Goal: Task Accomplishment & Management: Use online tool/utility

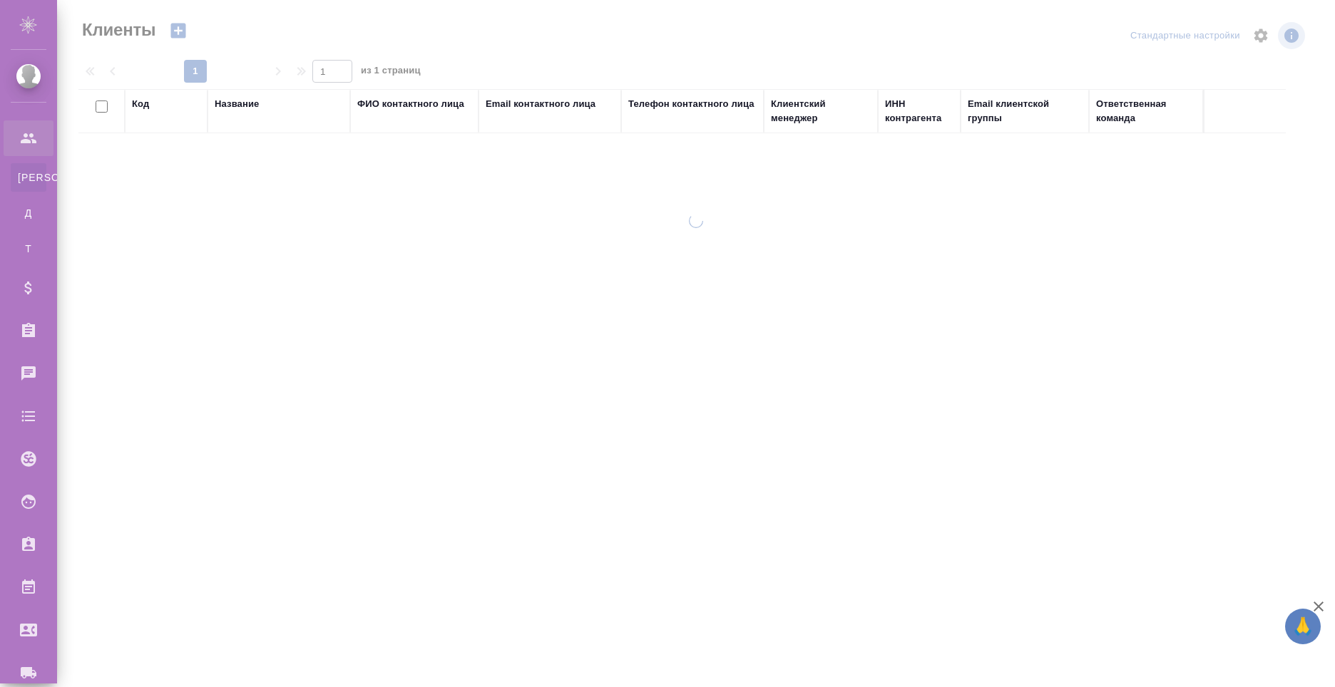
select select "RU"
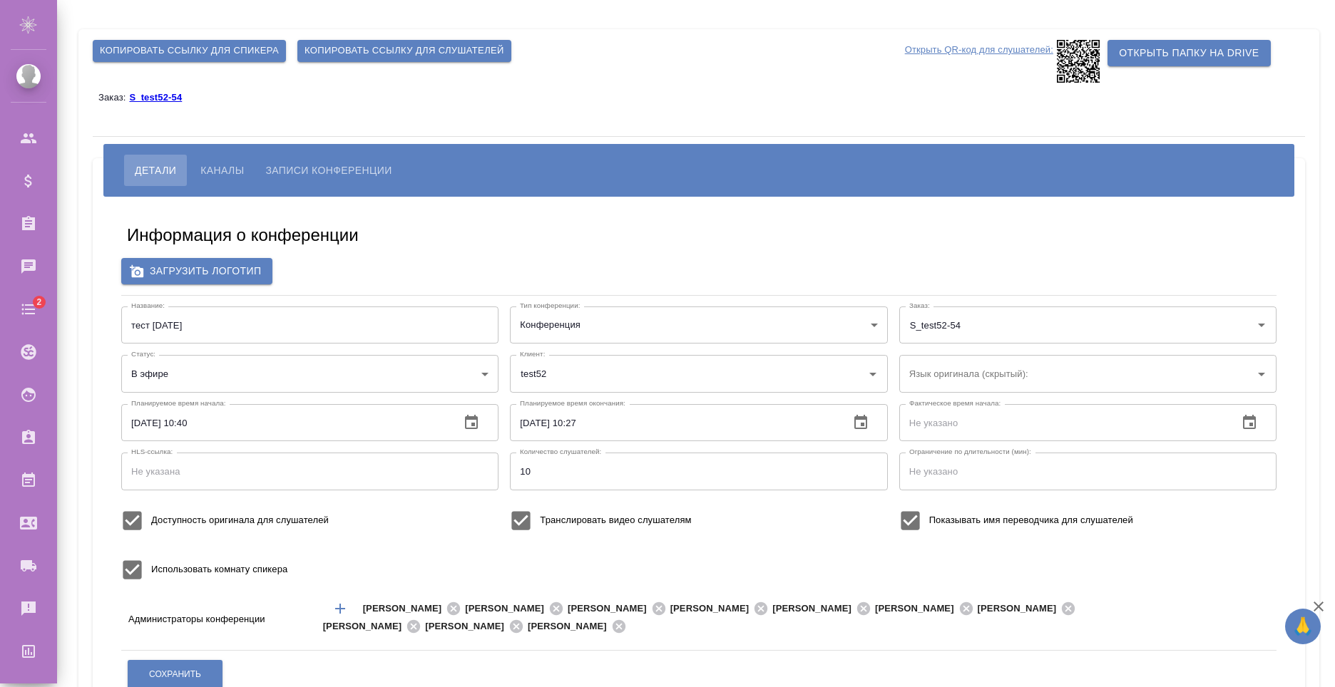
scroll to position [250, 0]
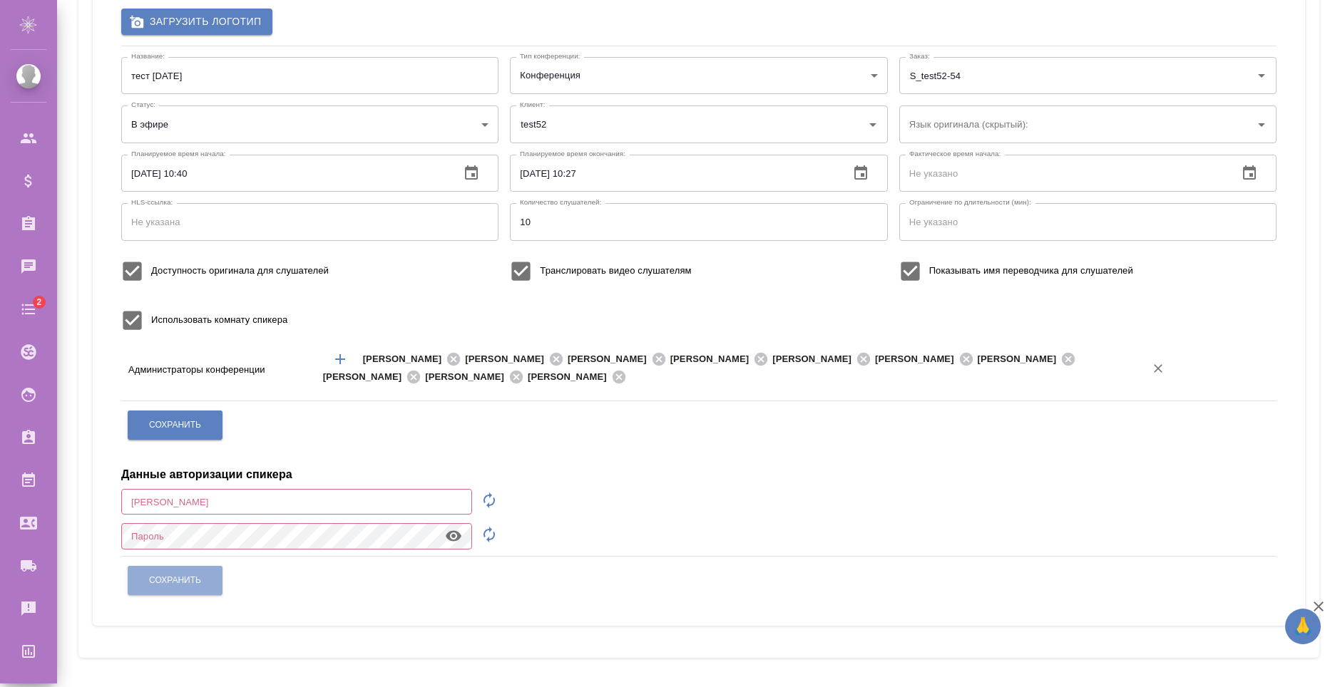
click at [773, 375] on input "text" at bounding box center [876, 377] width 492 height 17
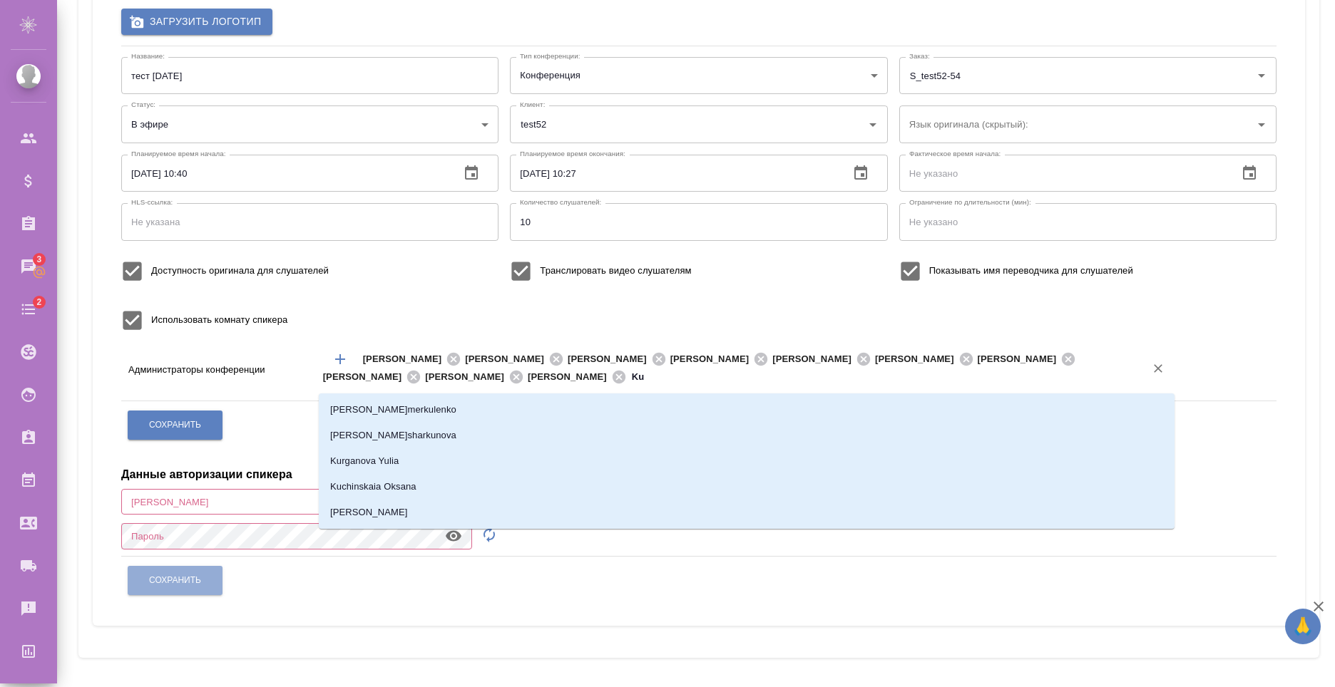
type input "K"
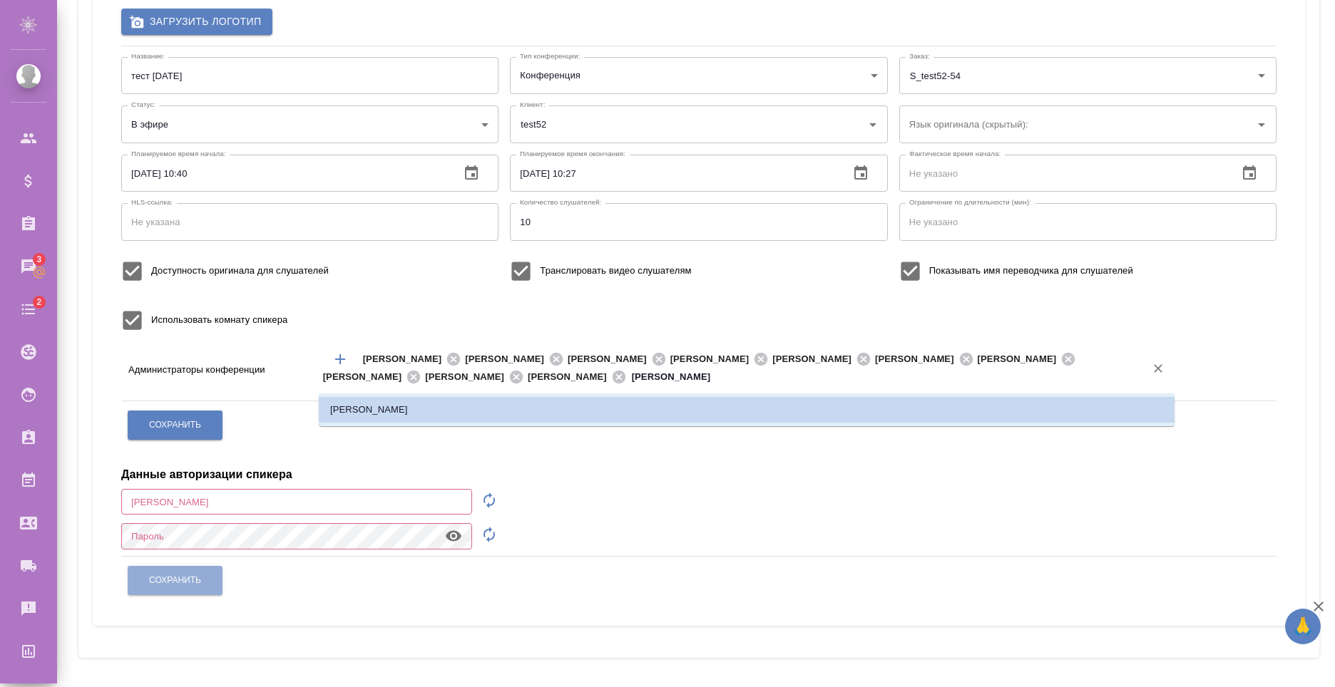
type input "Кудря"
click at [764, 411] on li "Кудряшова Екатерина" at bounding box center [747, 410] width 856 height 26
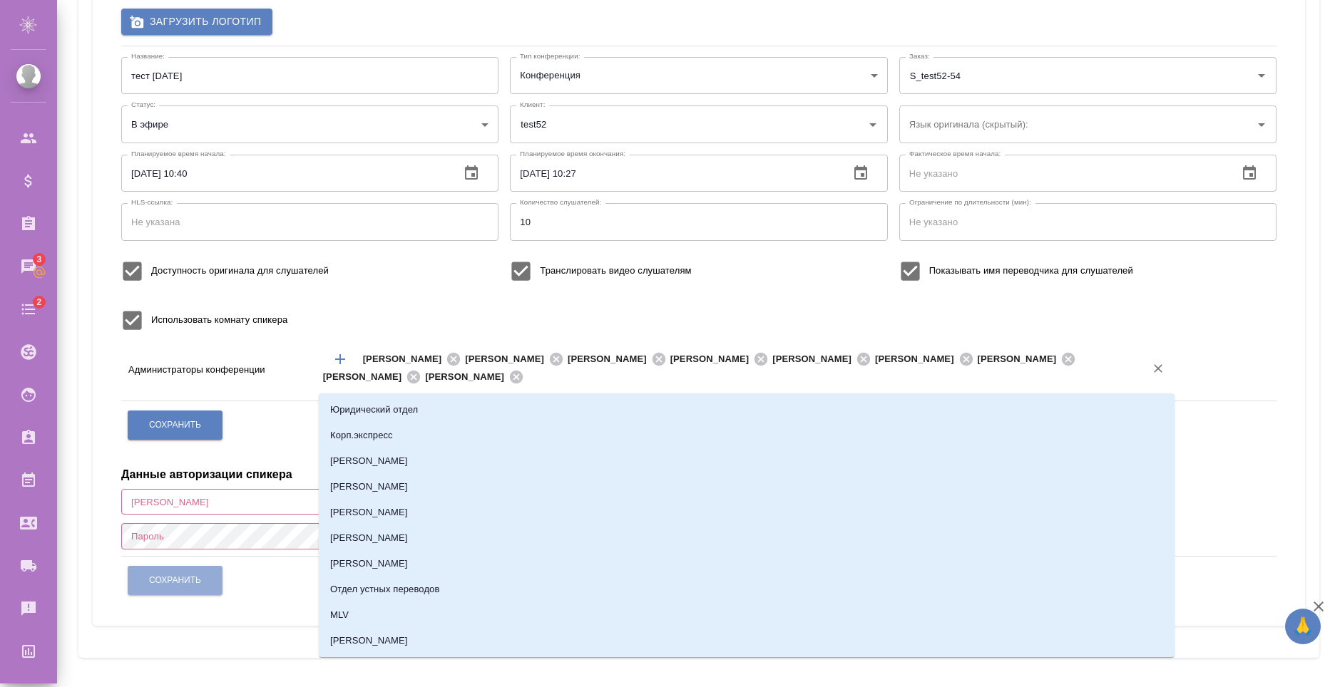
click at [710, 384] on input "text" at bounding box center [825, 377] width 595 height 17
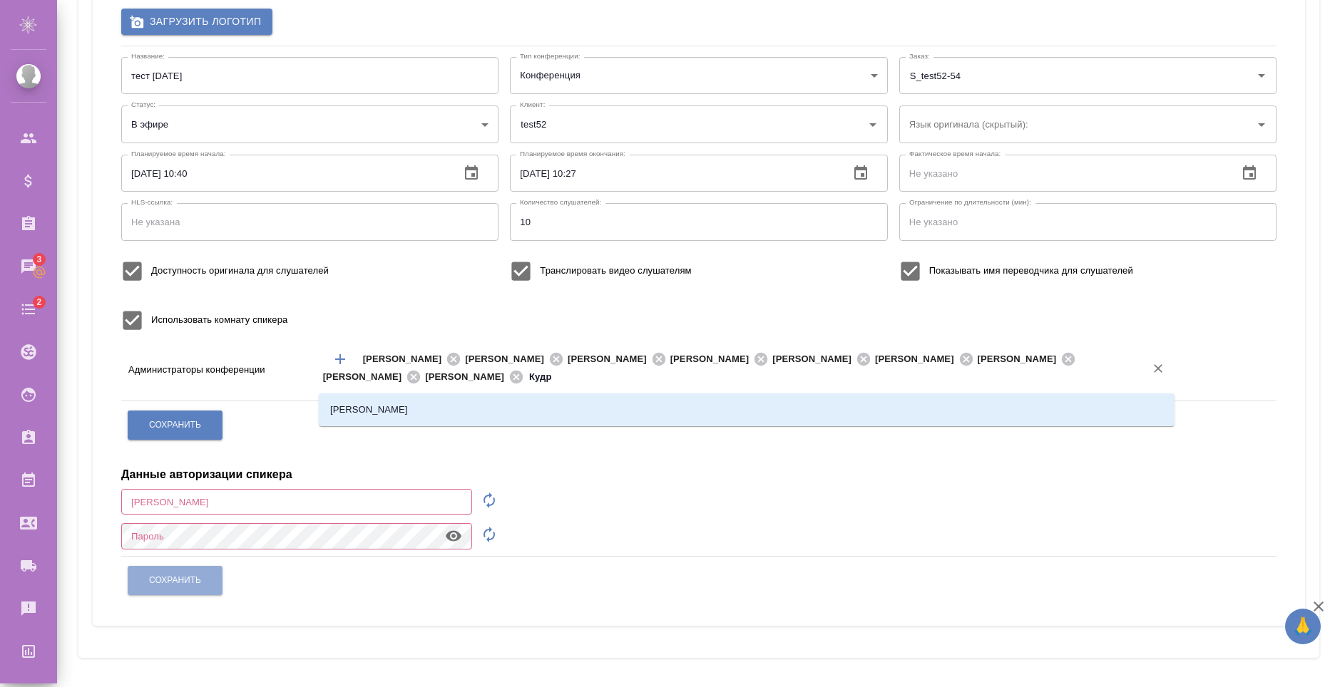
type input "Кудря"
click at [580, 404] on li "Кудряшова Екатерина" at bounding box center [747, 410] width 856 height 26
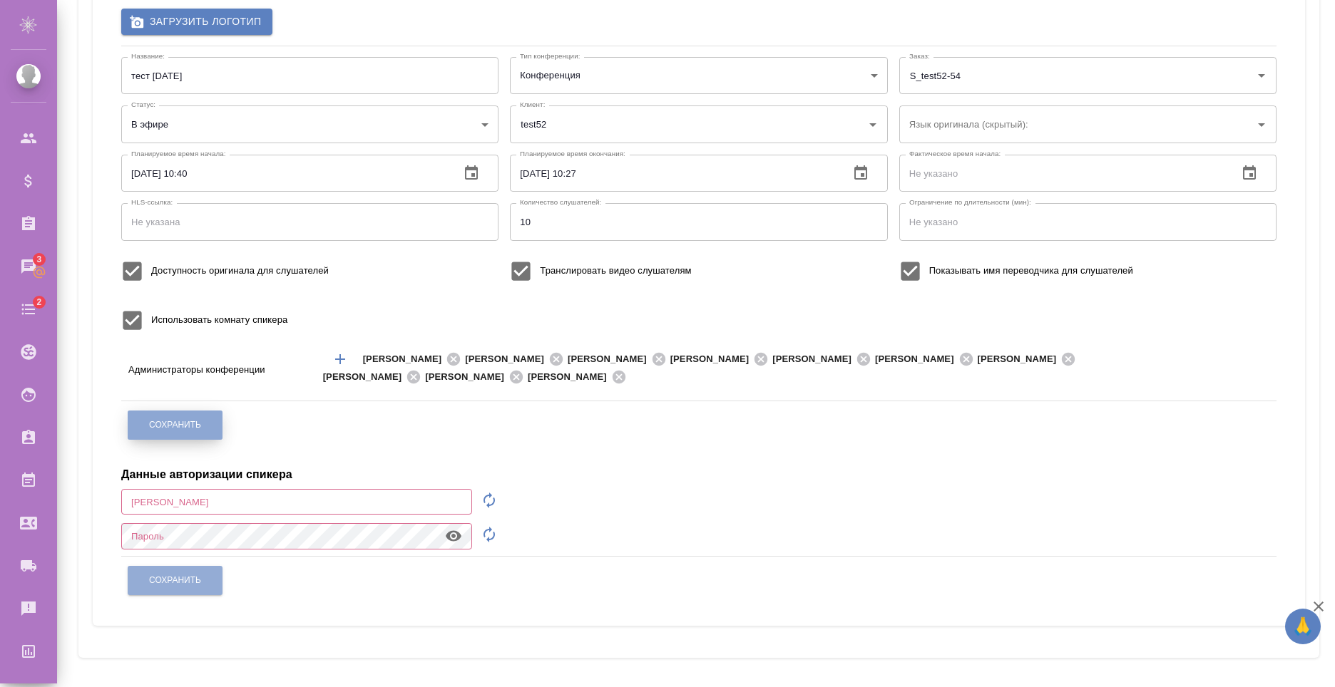
click at [165, 429] on span "Сохранить" at bounding box center [175, 425] width 52 height 12
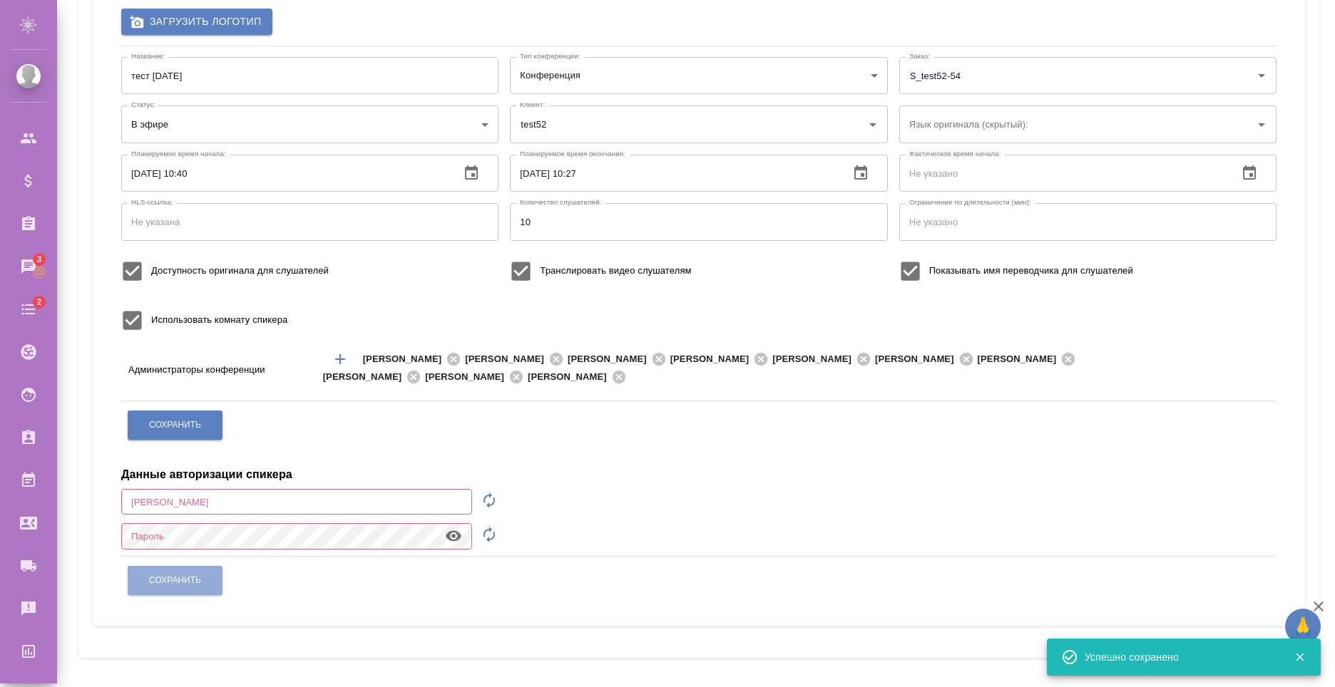
scroll to position [0, 0]
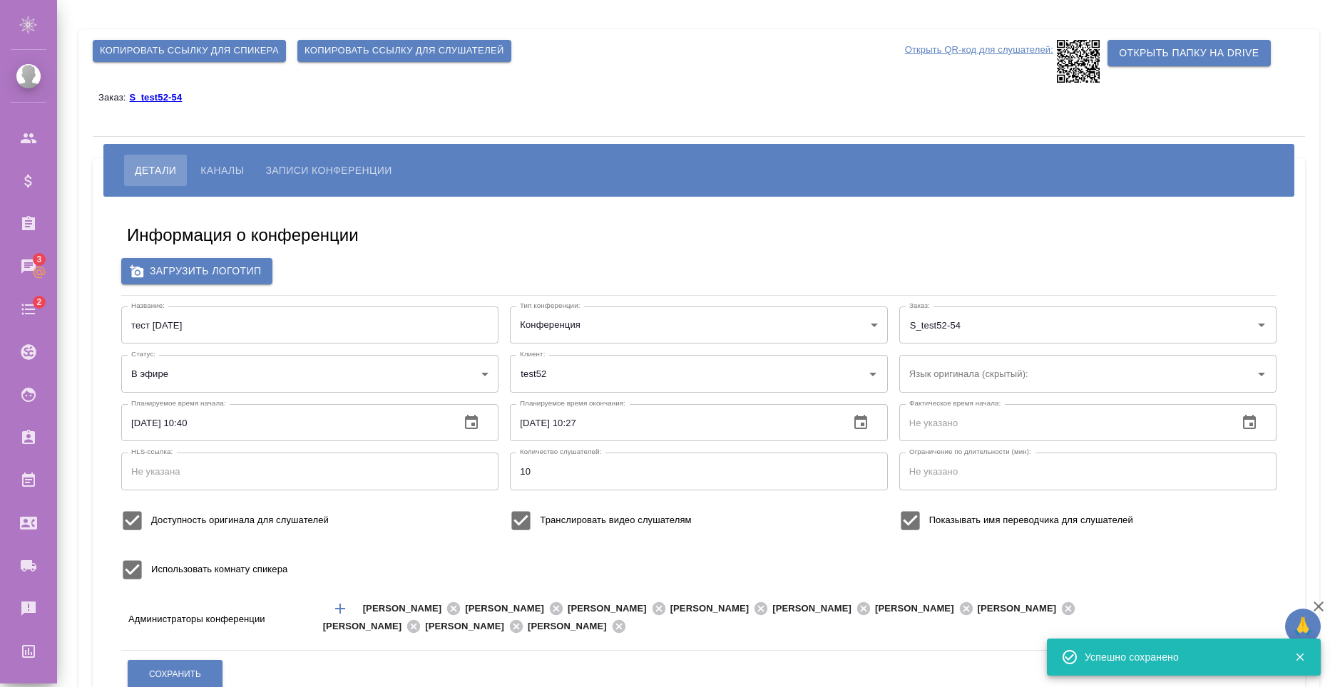
click at [364, 51] on span "Копировать ссылку для слушателей" at bounding box center [404, 51] width 200 height 16
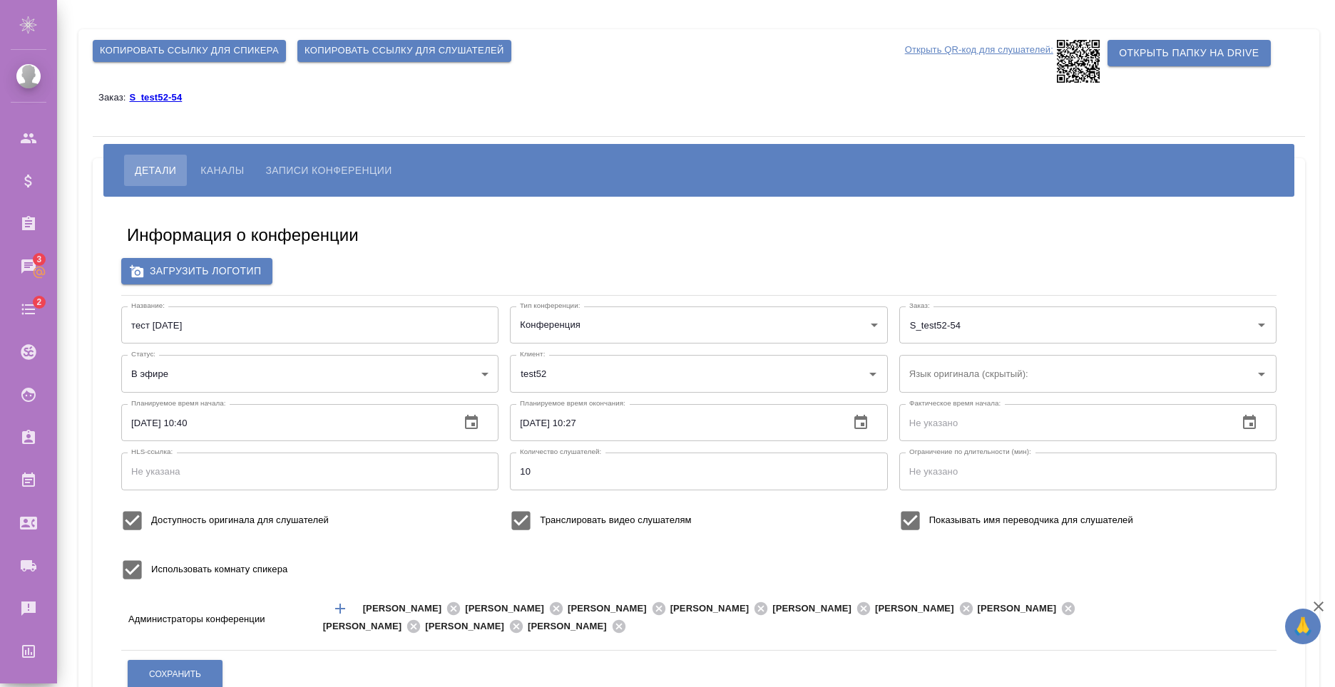
click at [217, 174] on span "Каналы" at bounding box center [221, 170] width 43 height 17
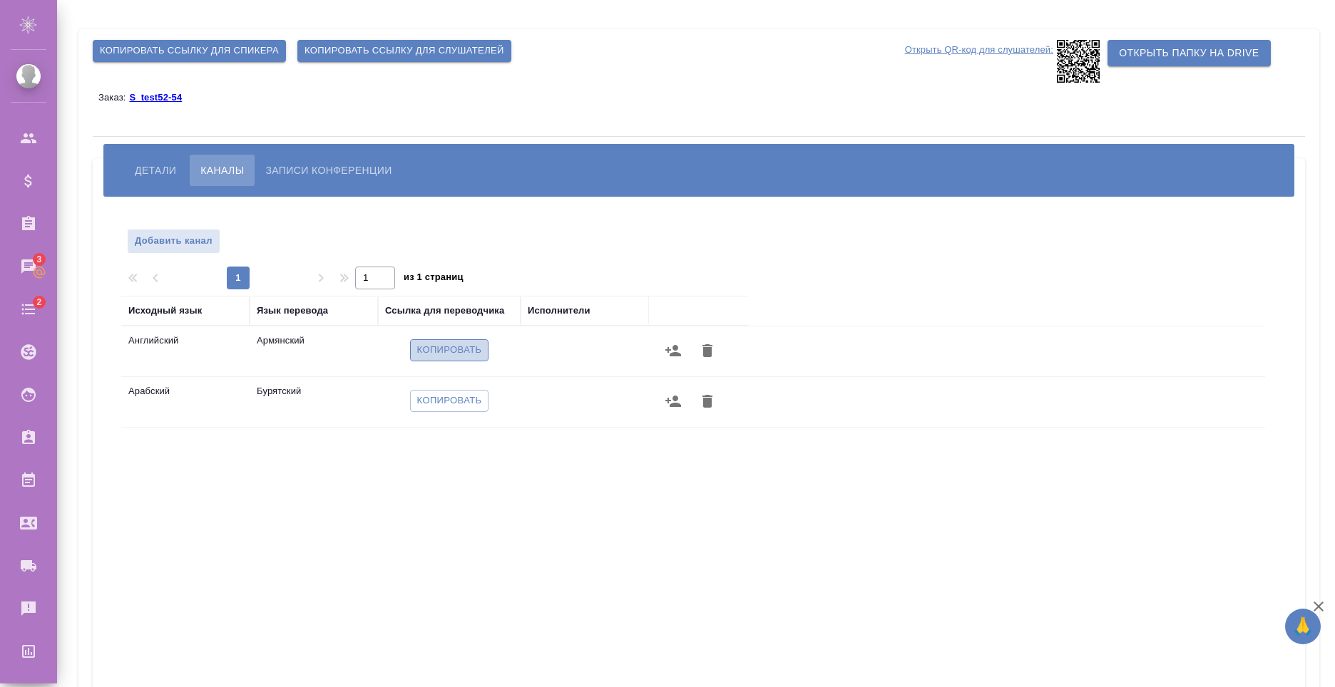
click at [439, 349] on span "Копировать" at bounding box center [449, 350] width 65 height 16
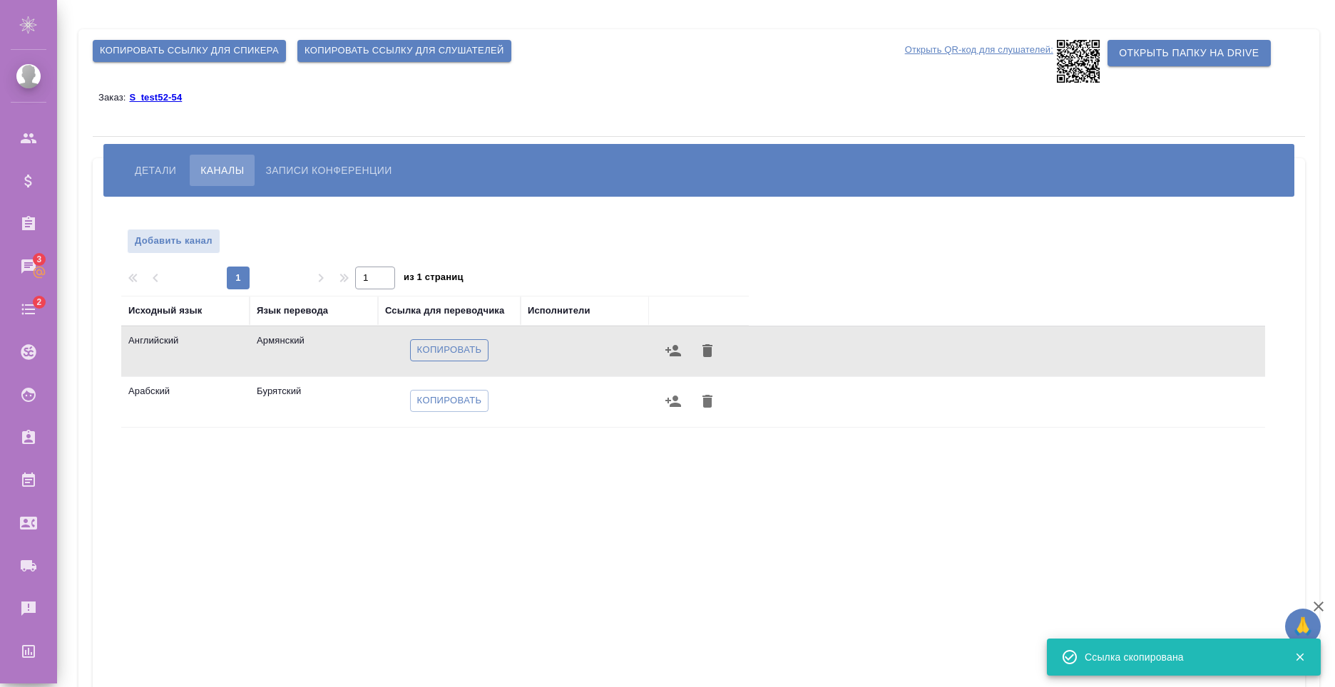
drag, startPoint x: 453, startPoint y: 349, endPoint x: 488, endPoint y: 344, distance: 34.6
click at [453, 349] on span "Копировать" at bounding box center [449, 350] width 65 height 16
